Goal: Find specific page/section: Find specific page/section

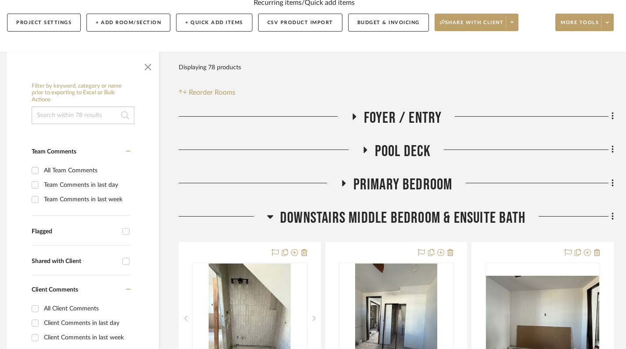
scroll to position [153, 6]
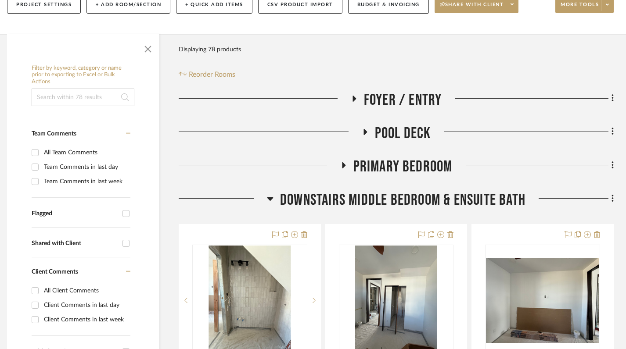
click at [272, 194] on icon at bounding box center [270, 199] width 7 height 11
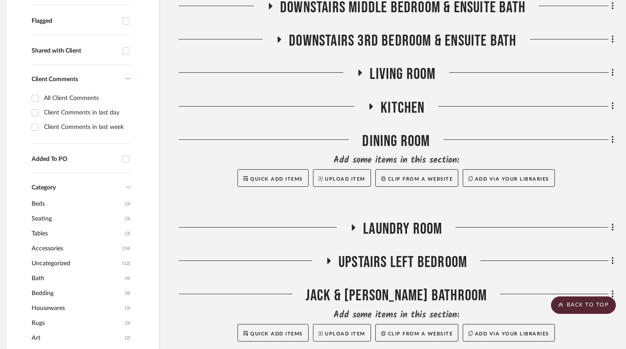
scroll to position [0, 6]
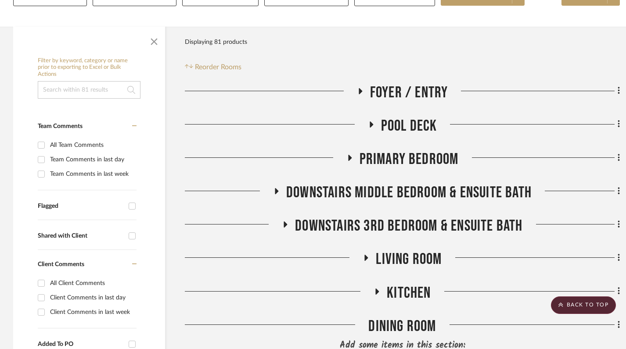
scroll to position [154, 0]
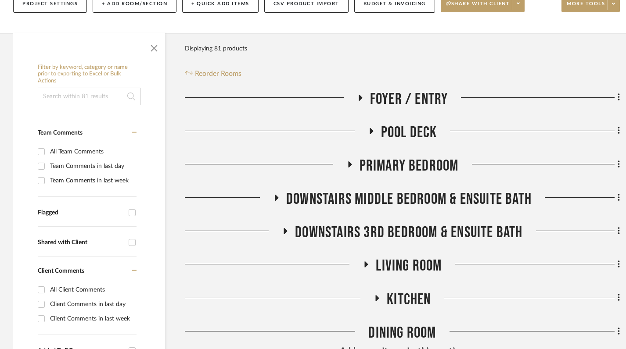
click at [275, 195] on icon at bounding box center [277, 198] width 4 height 6
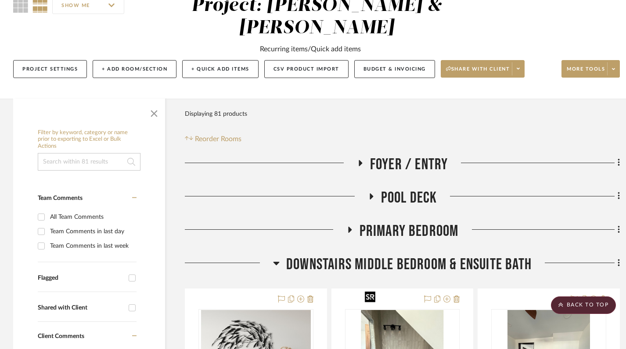
scroll to position [0, 0]
